Goal: Transaction & Acquisition: Purchase product/service

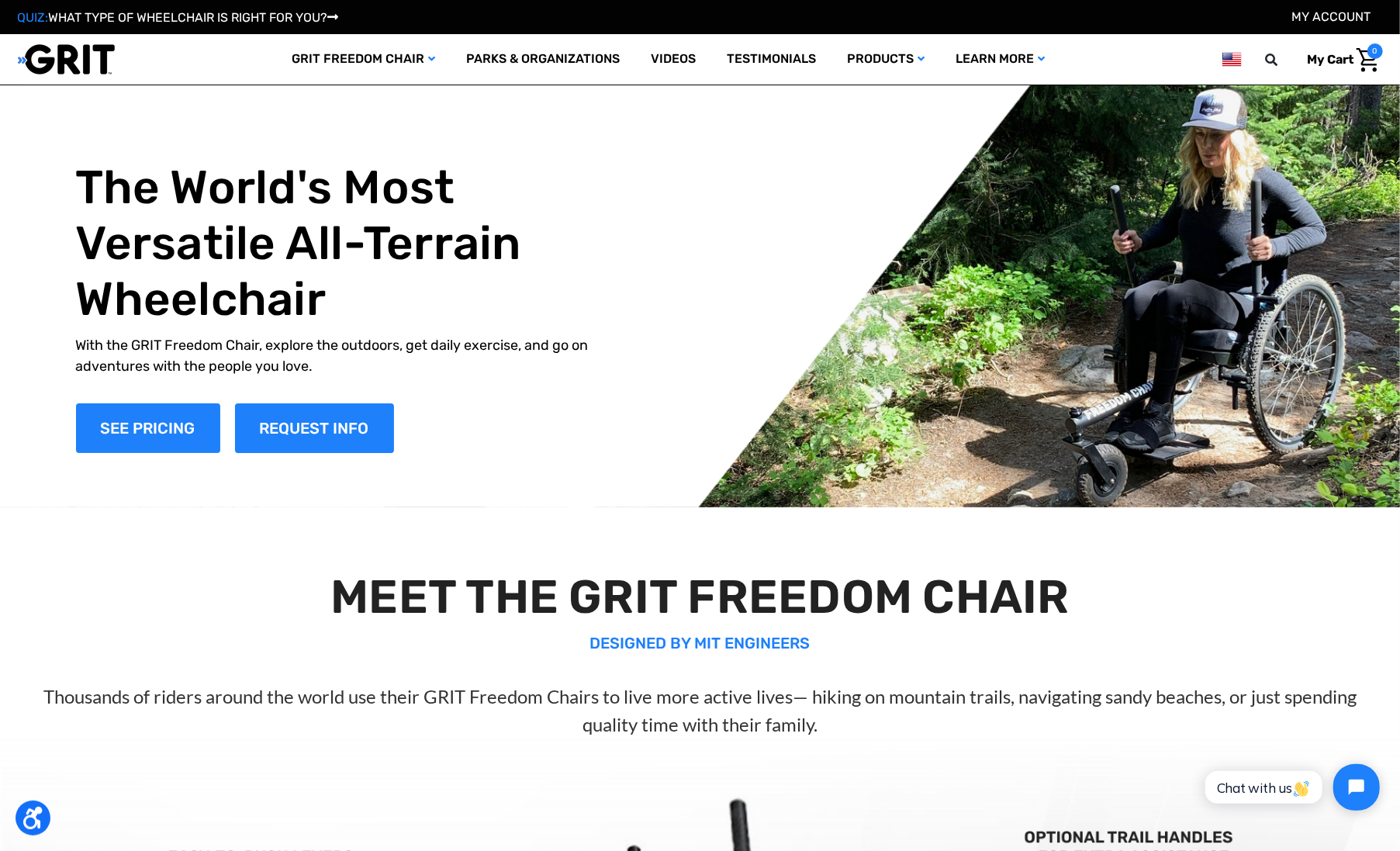
click at [1355, 16] on link "My Account" at bounding box center [1331, 16] width 79 height 15
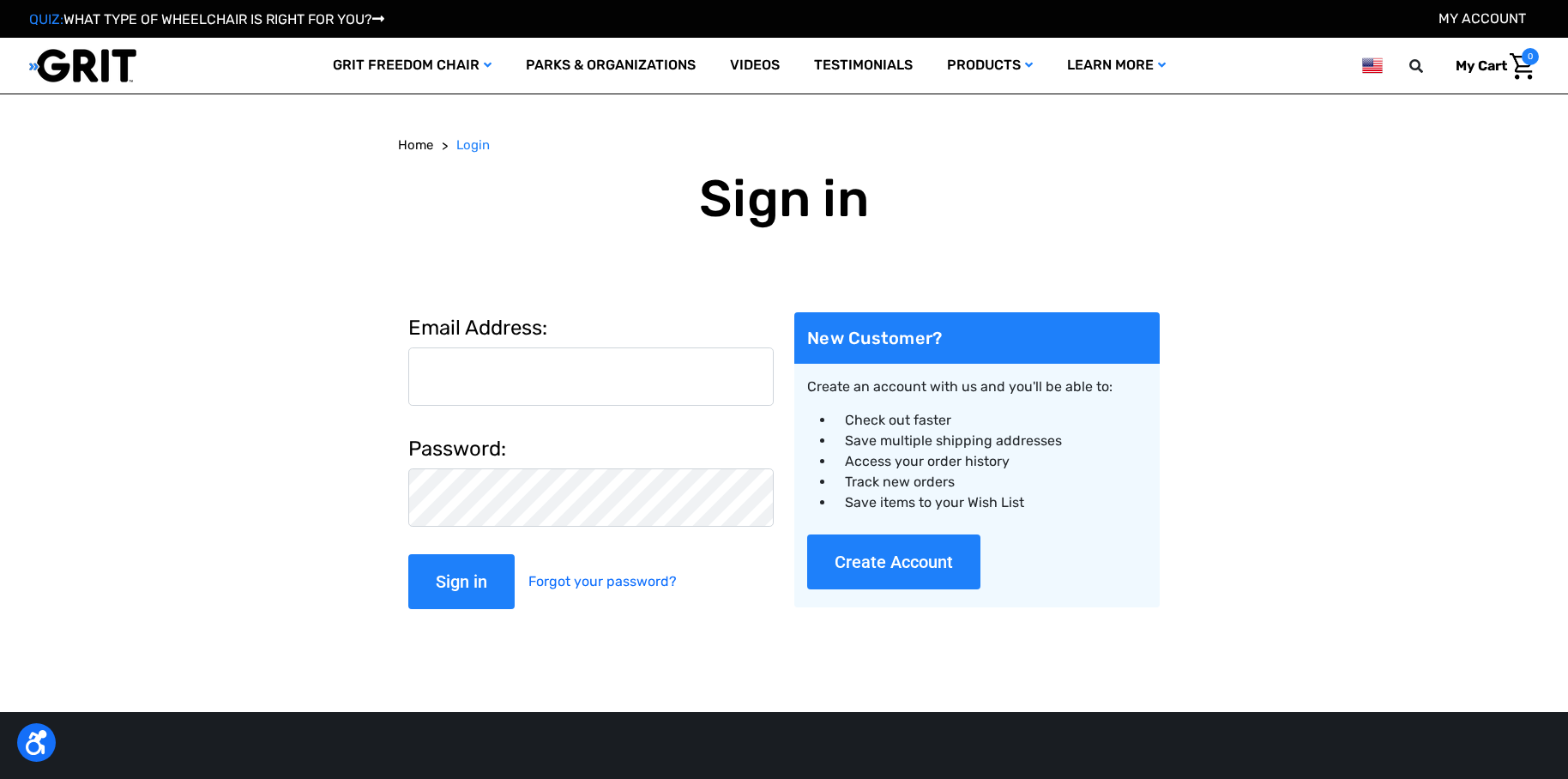
click at [712, 368] on input "Email Address:" at bounding box center [591, 377] width 366 height 58
type input "alex@gogrit.us"
click at [408, 554] on input "Sign in" at bounding box center [461, 582] width 106 height 55
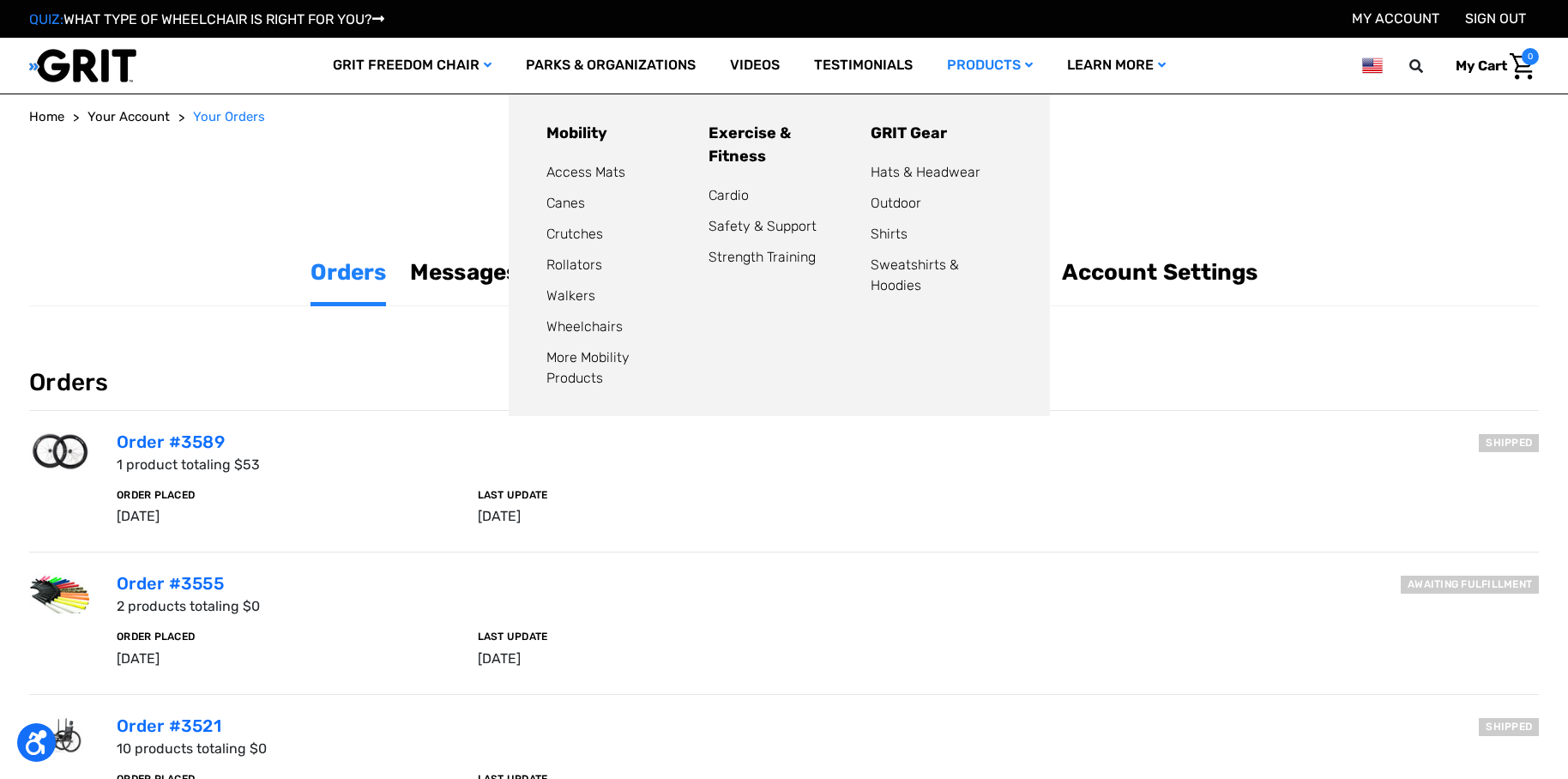
click at [974, 50] on link "Products" at bounding box center [990, 66] width 120 height 56
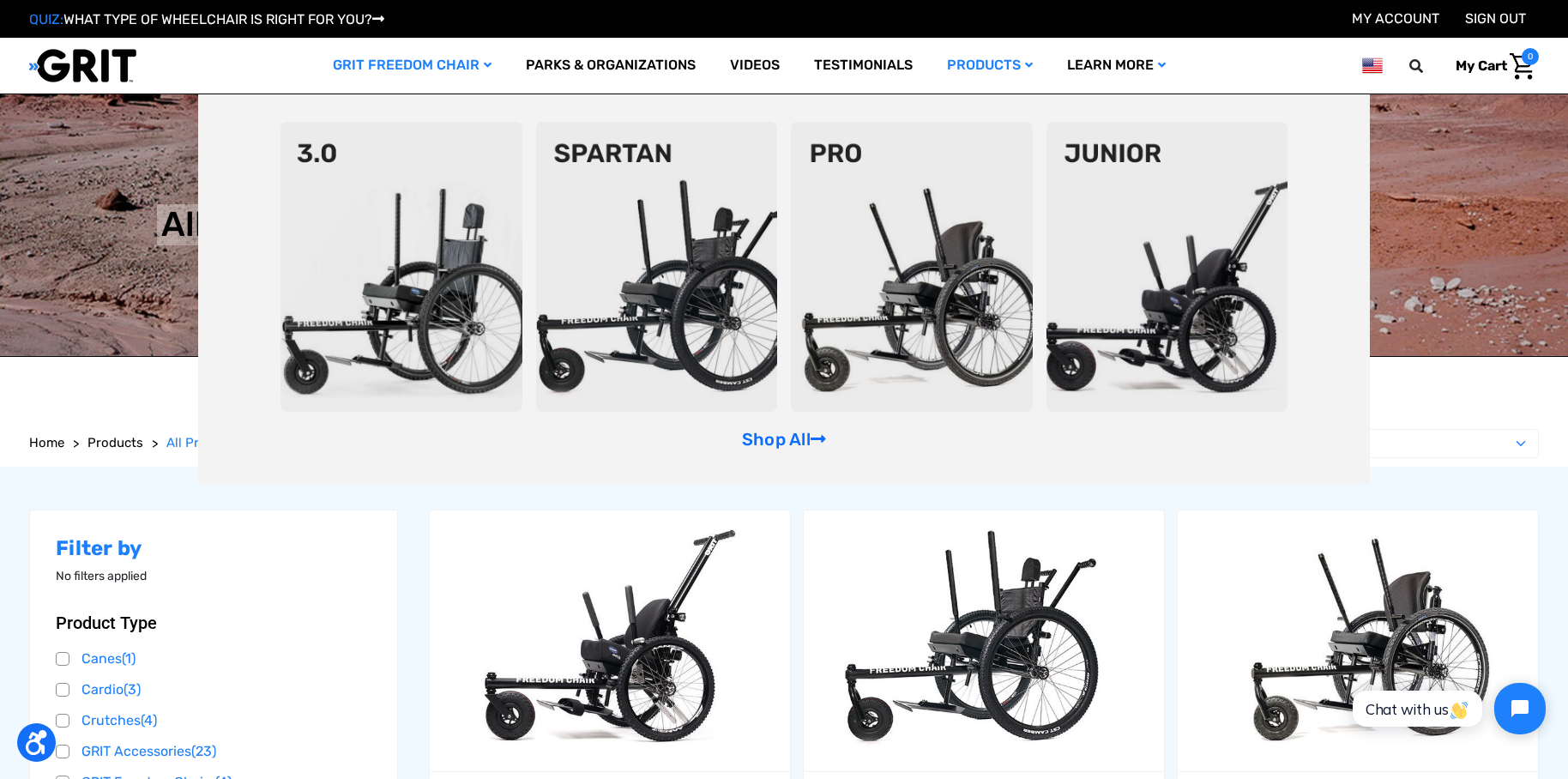
click at [779, 451] on div "Shop All" at bounding box center [784, 289] width 1171 height 390
click at [783, 443] on link "Shop All" at bounding box center [784, 439] width 84 height 21
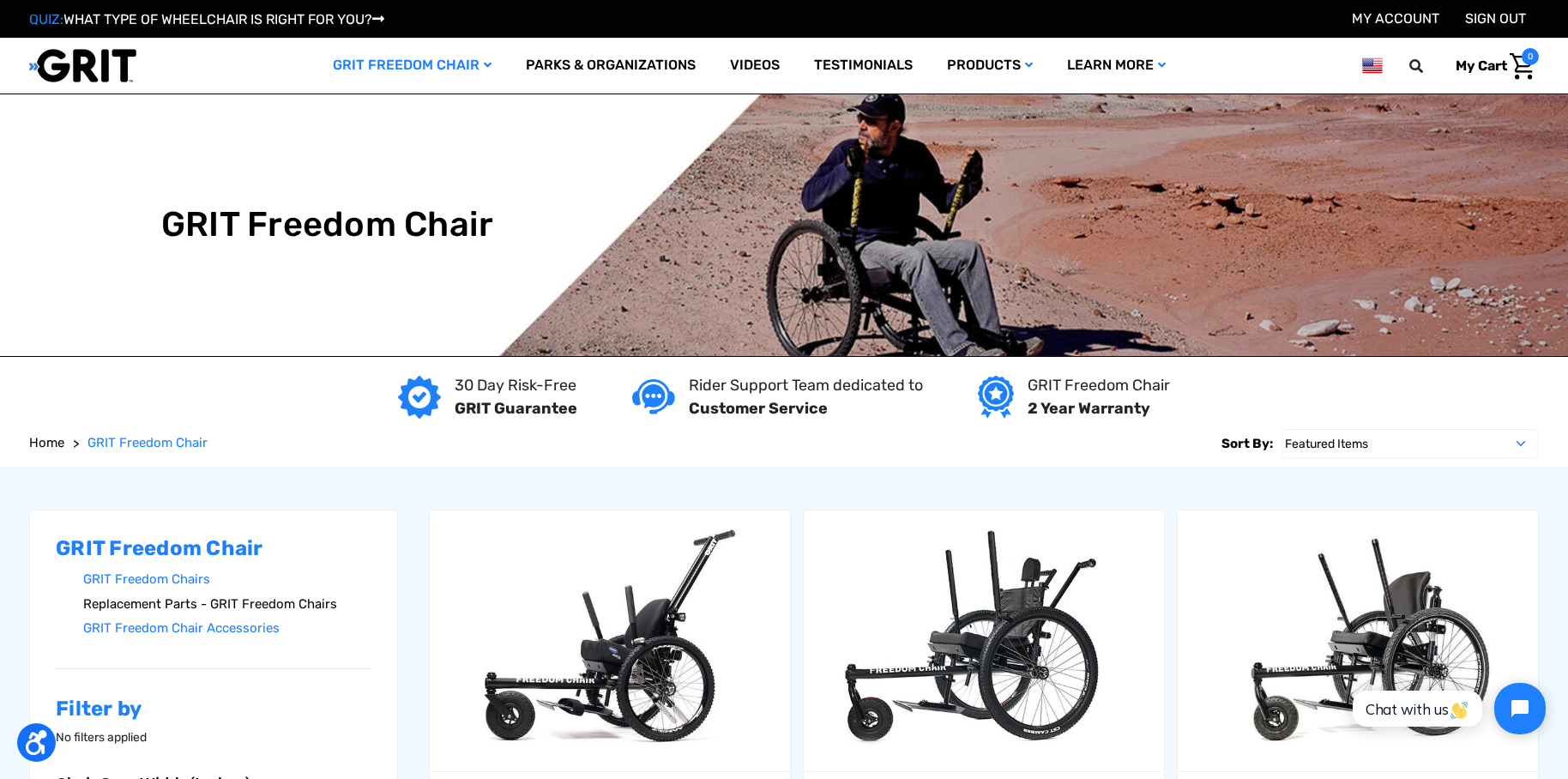
click at [285, 597] on link "Replacement Parts - GRIT Freedom Chairs" at bounding box center [227, 604] width 288 height 24
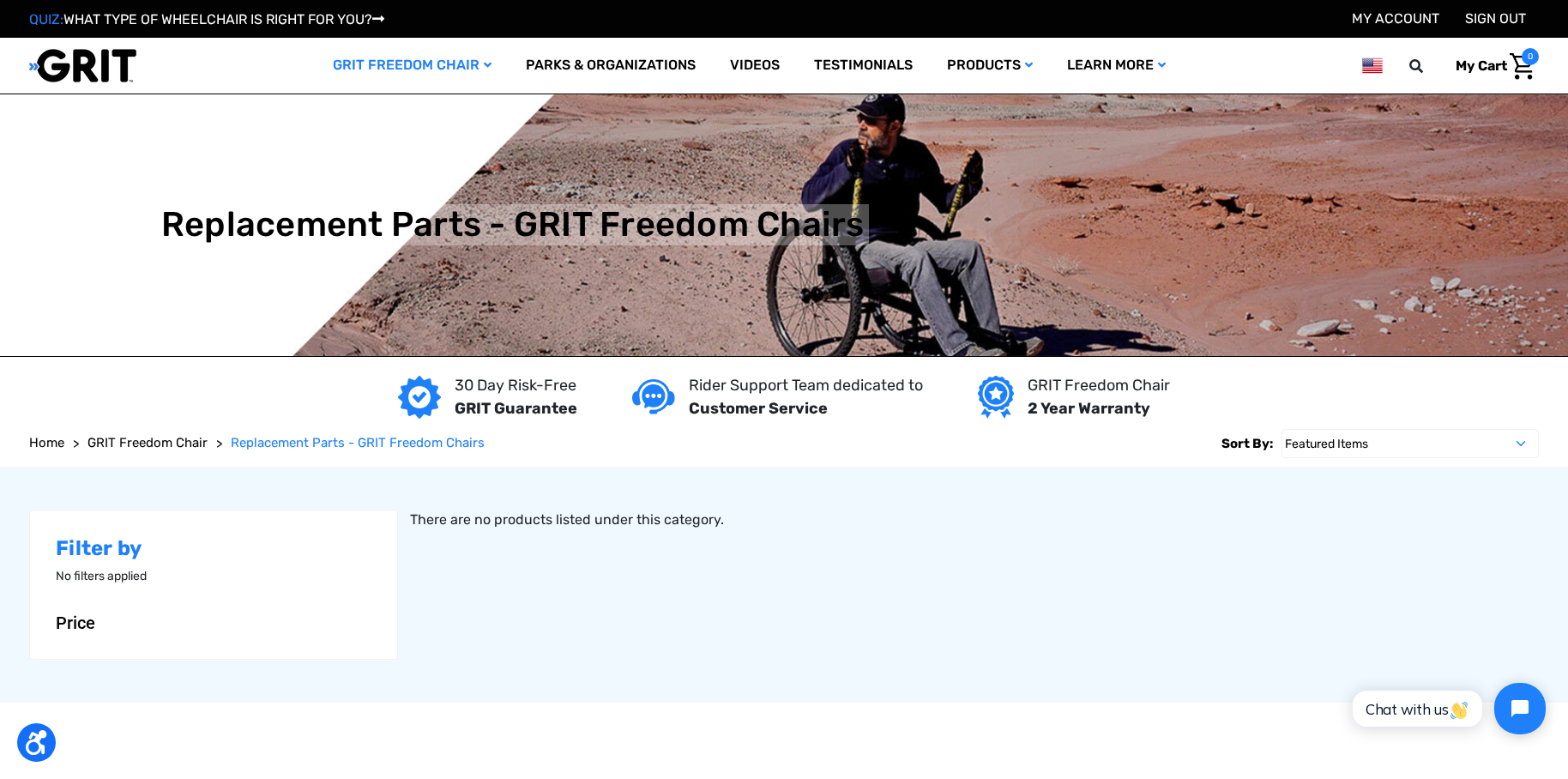
click at [330, 479] on div "Filter by No filters applied Browse by Product Type, Brand & more Hide Filters …" at bounding box center [784, 584] width 1522 height 236
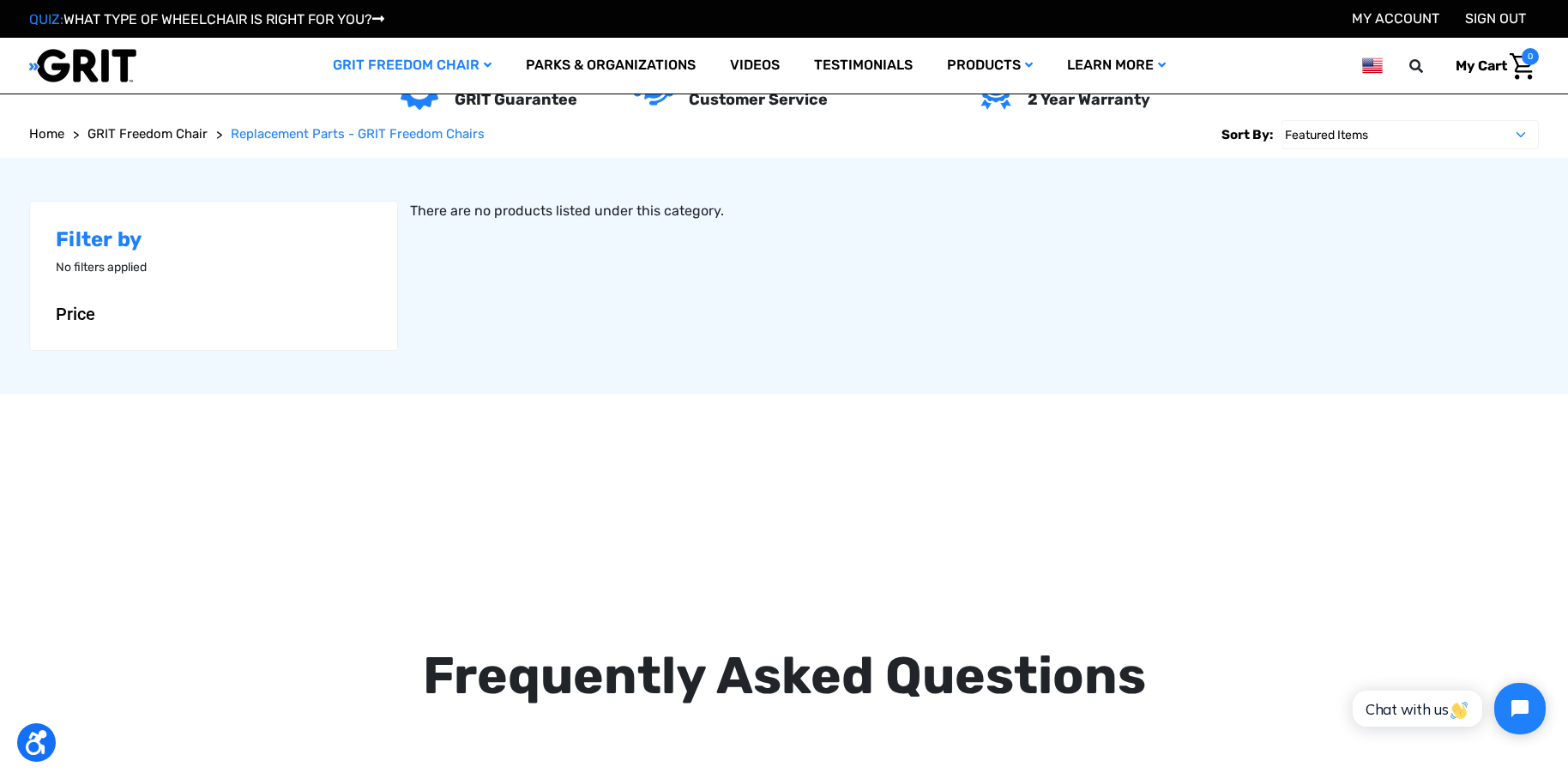
scroll to position [217, 0]
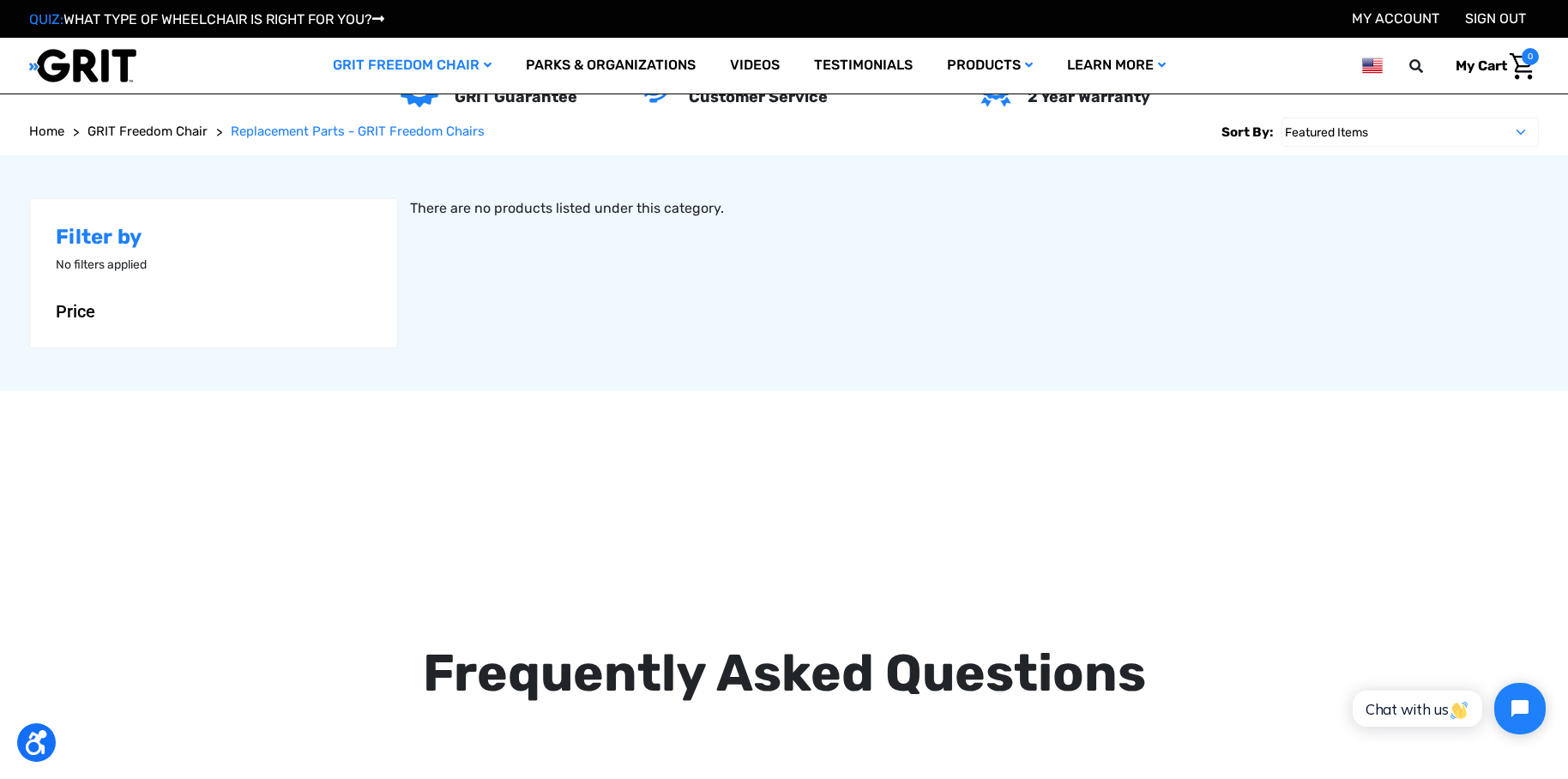
click at [645, 144] on form "Sort By: Featured Items Newest Items Best Selling A to Z Z to A By Review Price…" at bounding box center [783, 131] width 1509 height 46
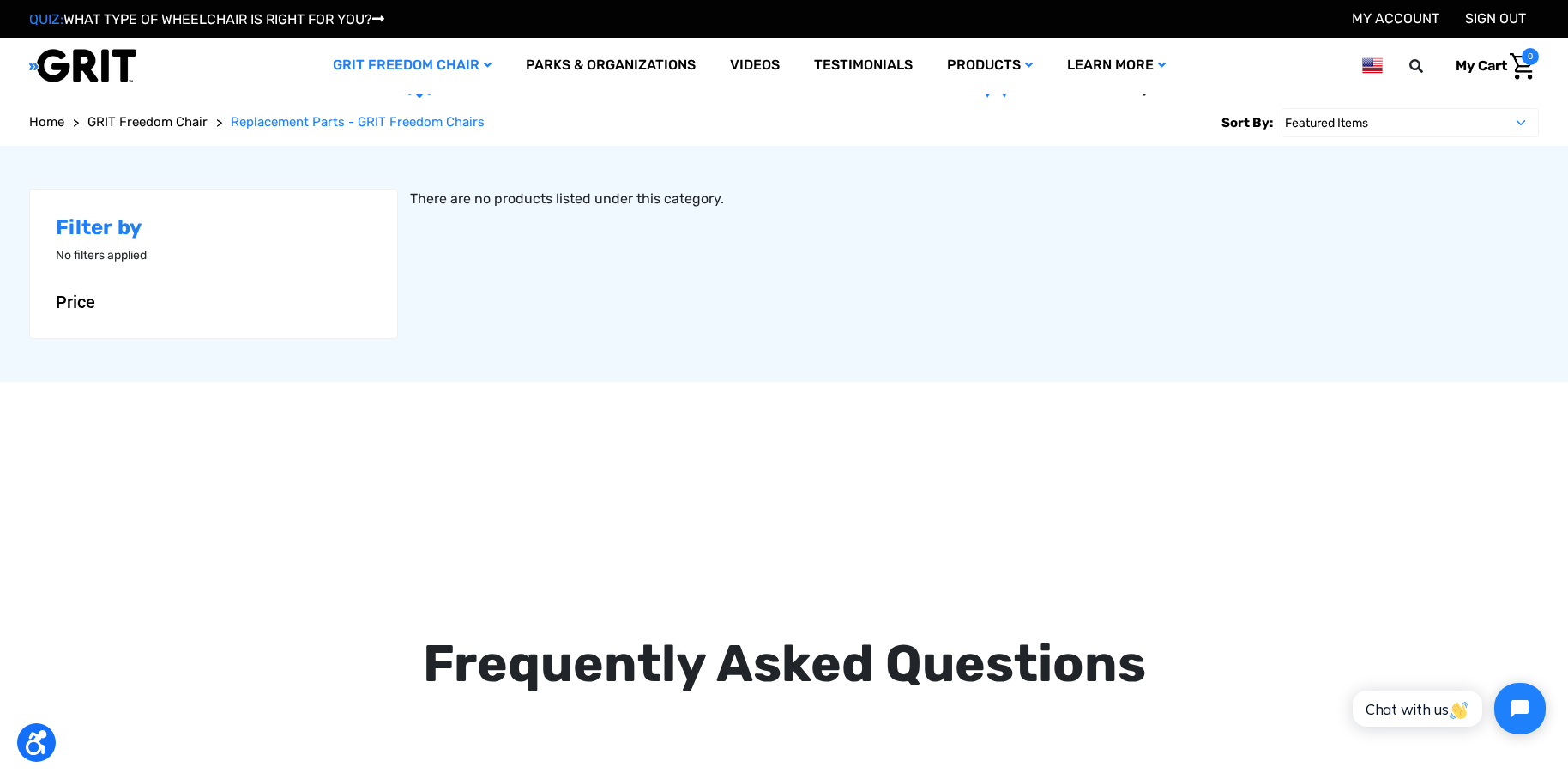
click at [73, 62] on img at bounding box center [82, 65] width 107 height 35
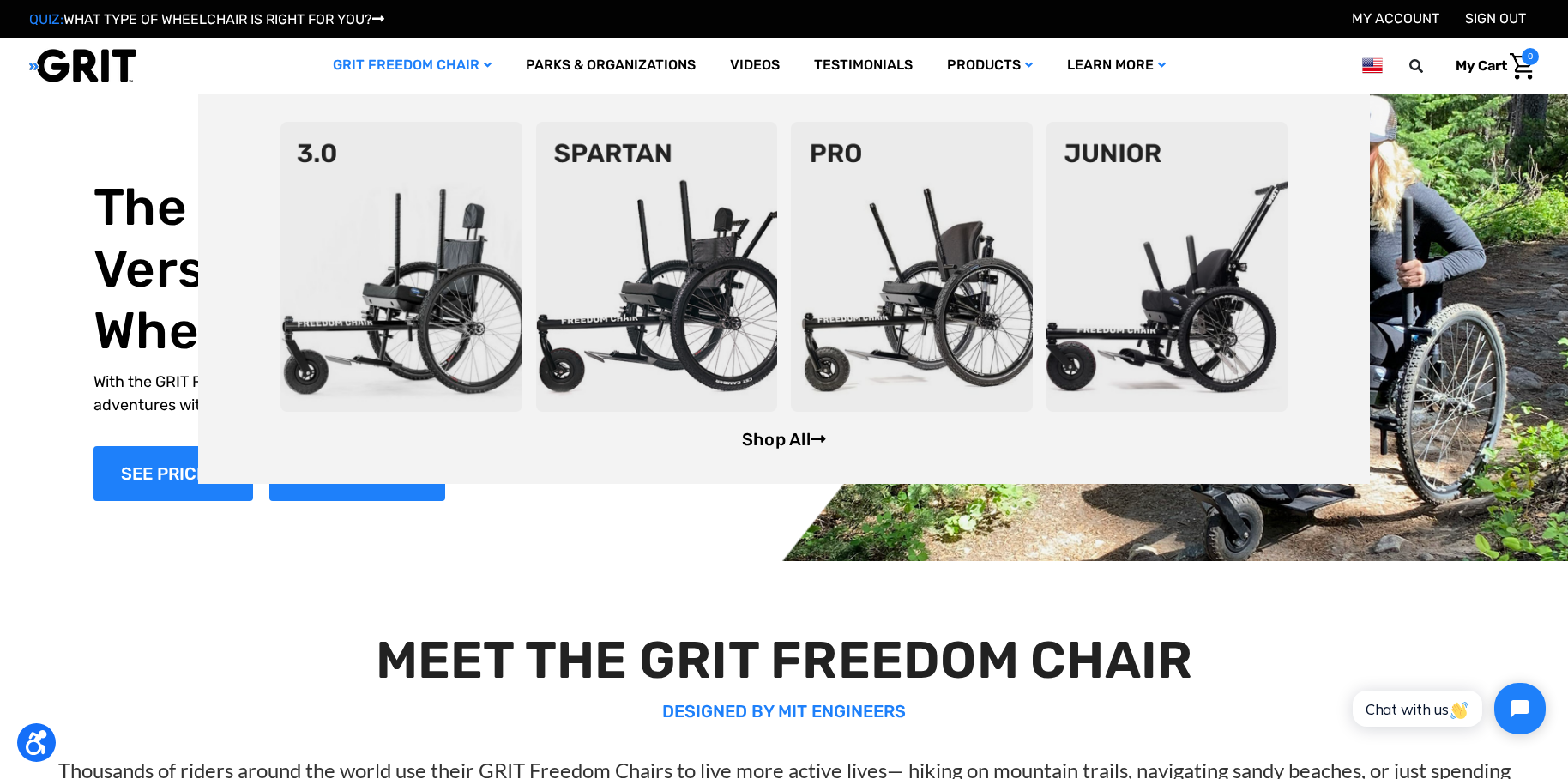
click at [792, 434] on link "Shop All" at bounding box center [784, 439] width 84 height 21
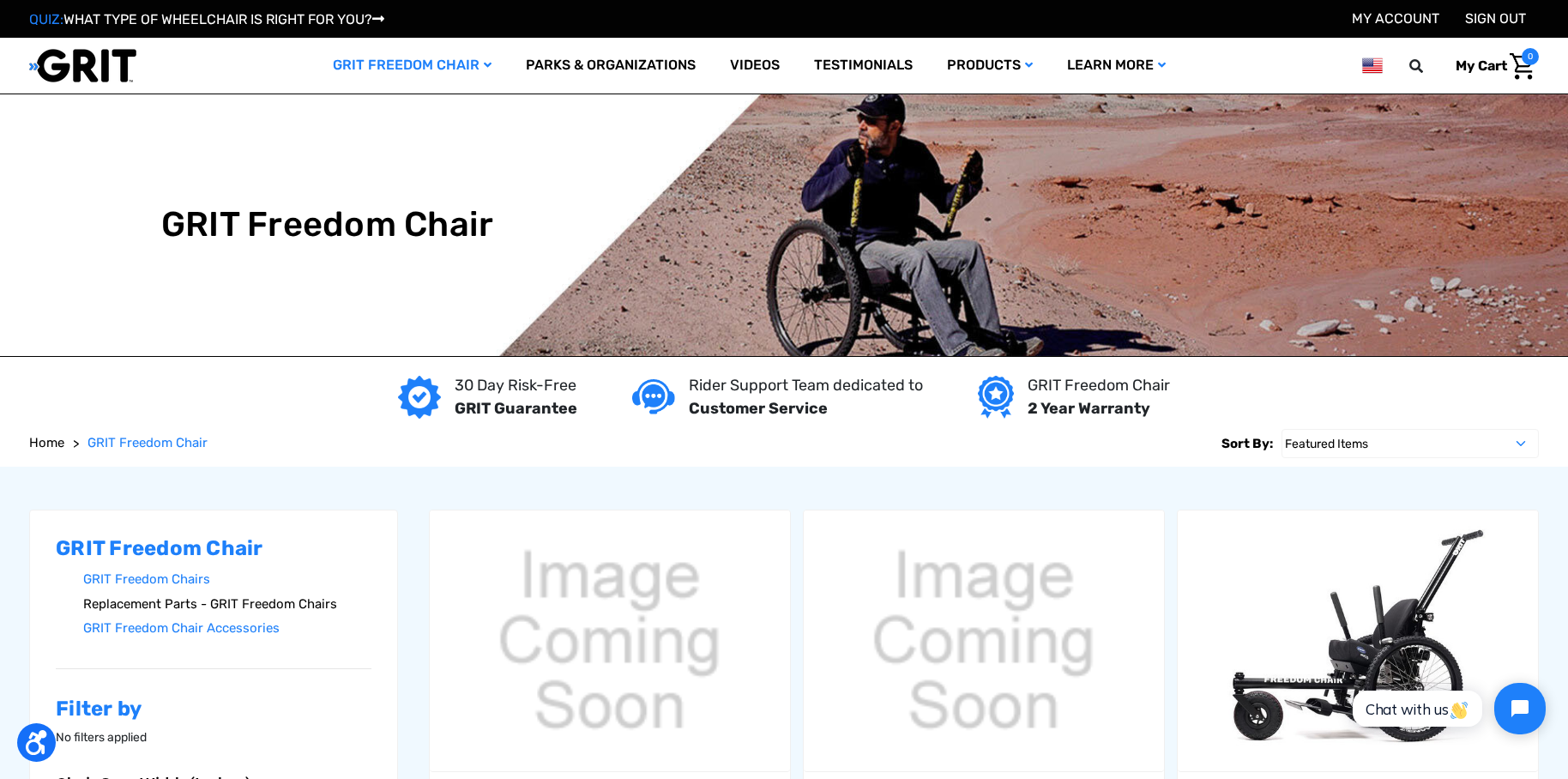
click at [321, 602] on link "Replacement Parts - GRIT Freedom Chairs" at bounding box center [227, 604] width 288 height 24
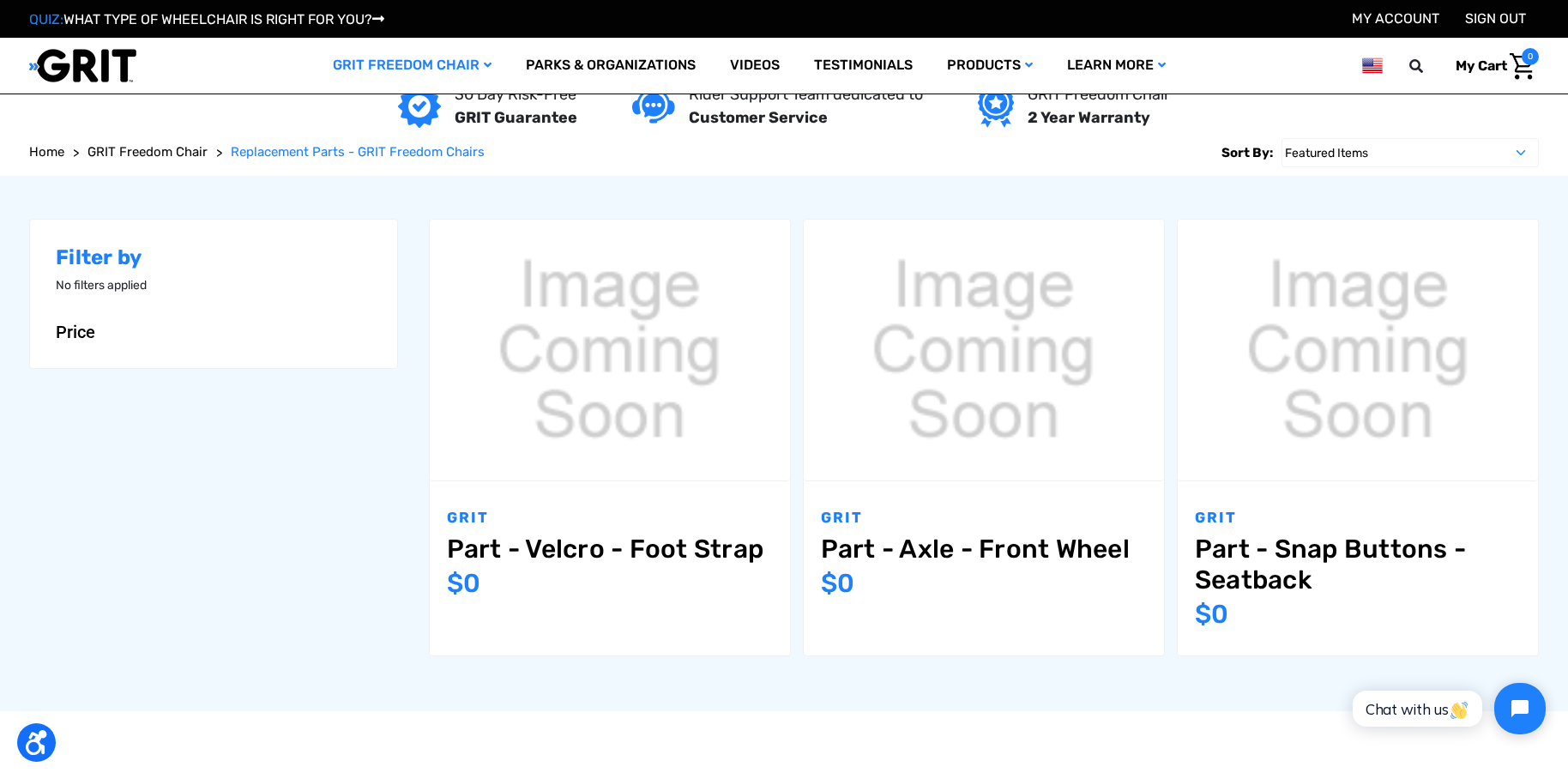
scroll to position [192, 0]
